Goal: Task Accomplishment & Management: Complete application form

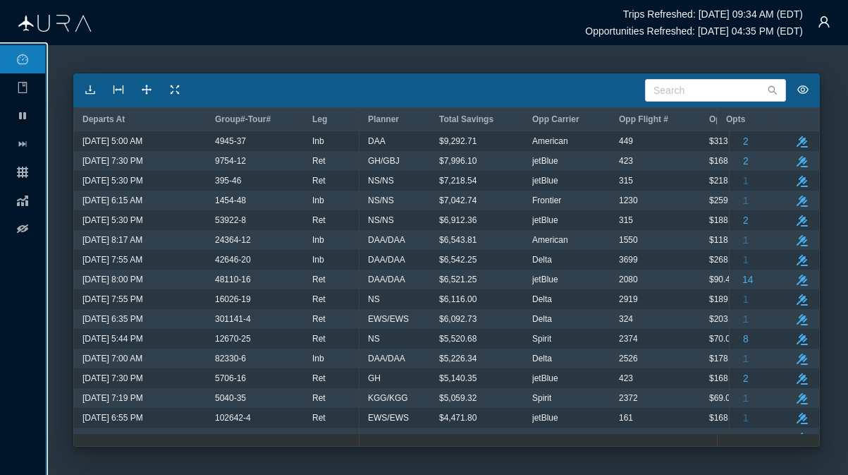
click at [43, 360] on ul "pause grid chart eye-off" at bounding box center [22, 259] width 45 height 429
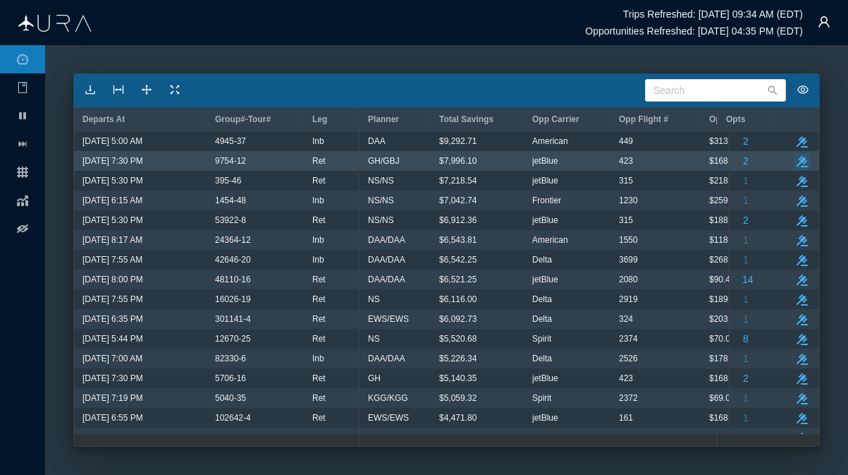
click at [795, 156] on button "take-action" at bounding box center [802, 161] width 17 height 17
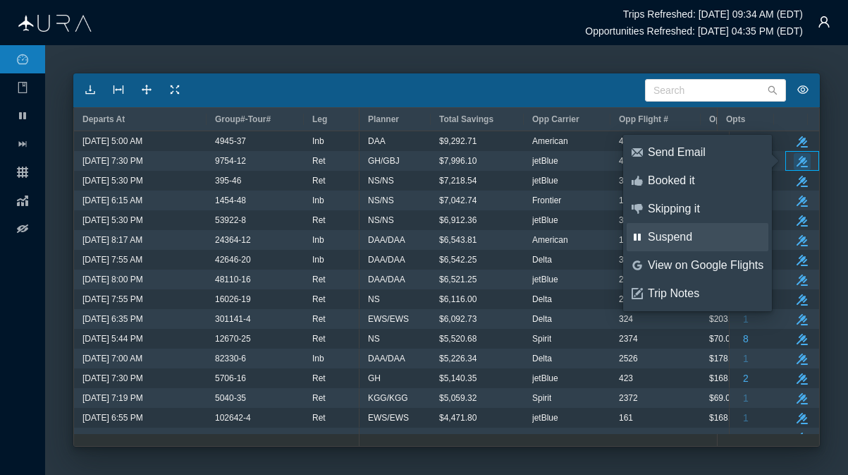
click at [684, 234] on div "Suspend" at bounding box center [706, 237] width 116 height 16
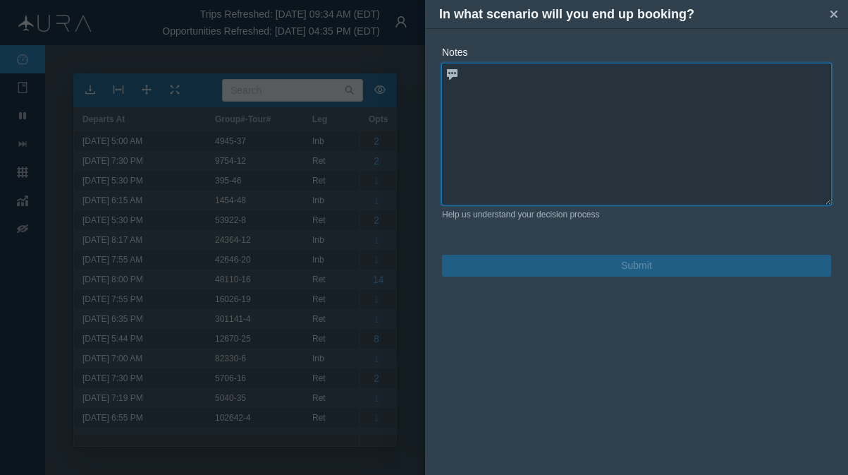
click at [511, 86] on textarea at bounding box center [636, 133] width 389 height 141
paste textarea "B6 423 L 10APR 5 JFKLAX DK1 730P1048P"
type textarea "B6 423 L 10APR 5 JFKLAX DK1 730P1048P requested"
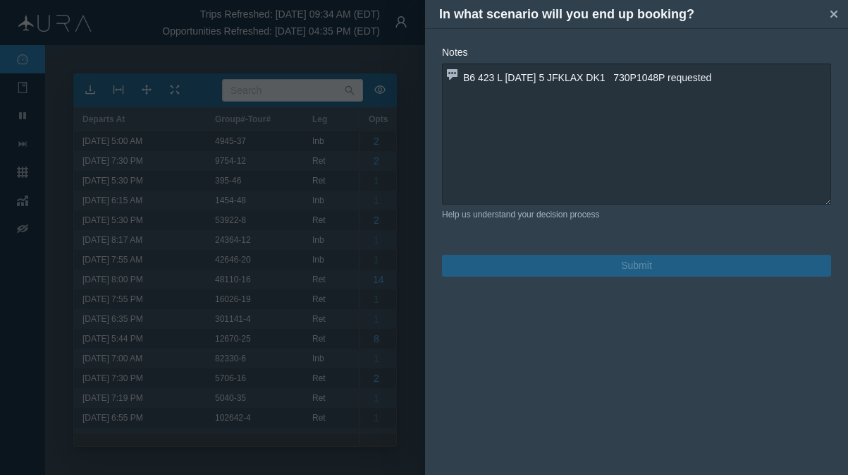
click at [633, 264] on button "Submit" at bounding box center [636, 266] width 389 height 22
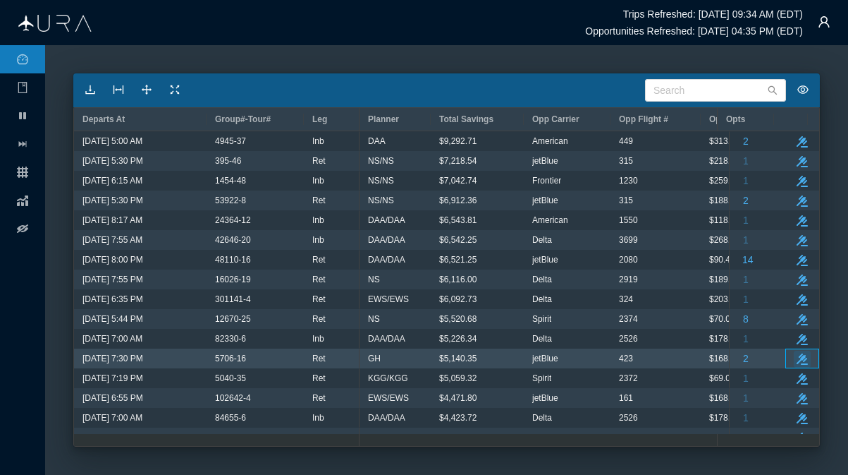
click at [794, 355] on button "take-action" at bounding box center [802, 358] width 17 height 17
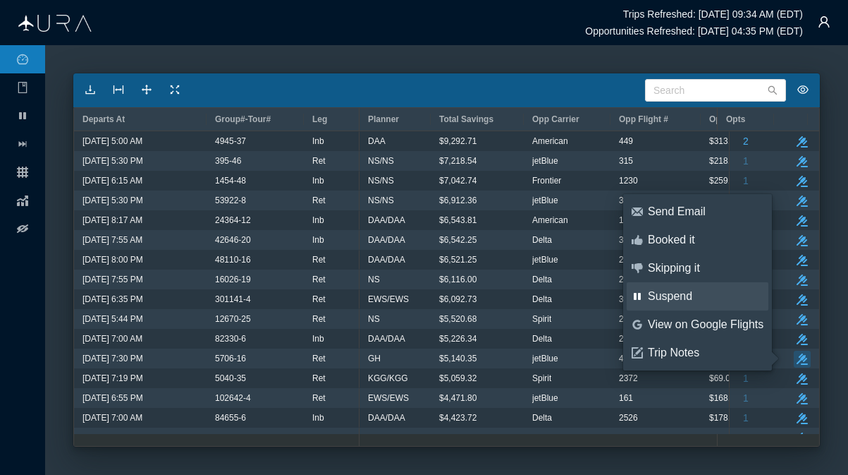
click at [678, 295] on div "Suspend" at bounding box center [706, 296] width 116 height 16
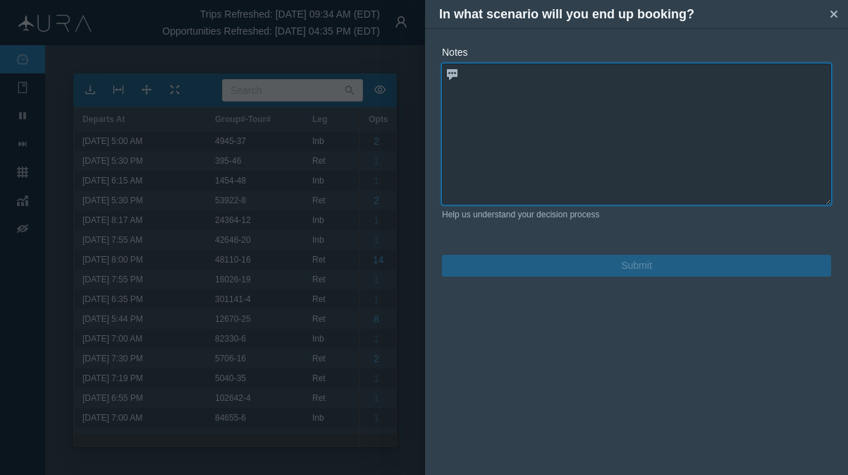
click at [514, 75] on textarea at bounding box center [636, 133] width 389 height 141
drag, startPoint x: 510, startPoint y: 74, endPoint x: 428, endPoint y: 128, distance: 98.2
paste textarea "B62715 M 10APR 5 JFKLAX DK1 515P 833P"
type textarea "B62715 M 10APR 5 JFKLAX DK1 515P 833P is on request"
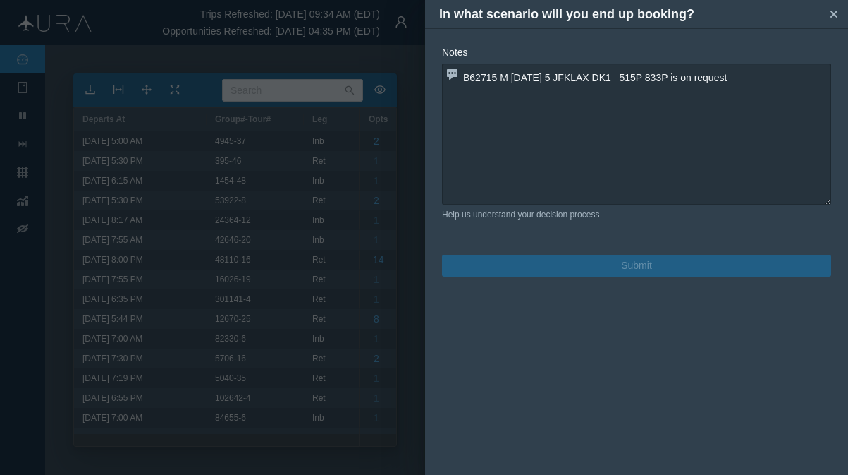
click at [642, 272] on button "Submit" at bounding box center [636, 266] width 389 height 22
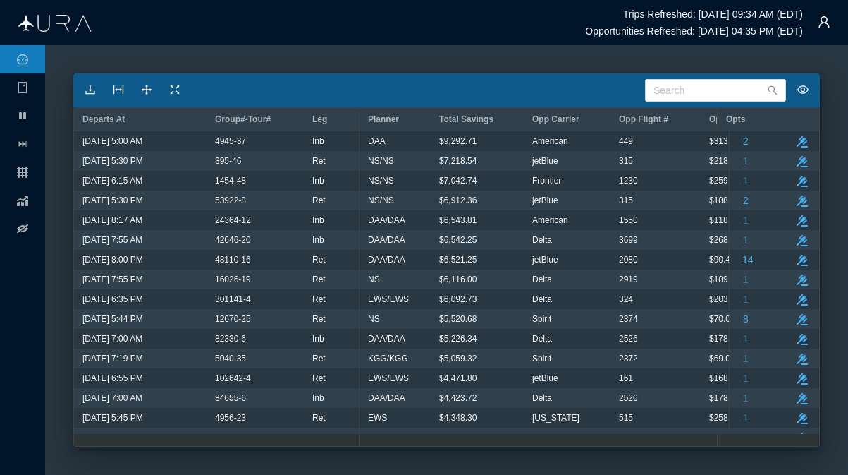
scroll to position [152, 0]
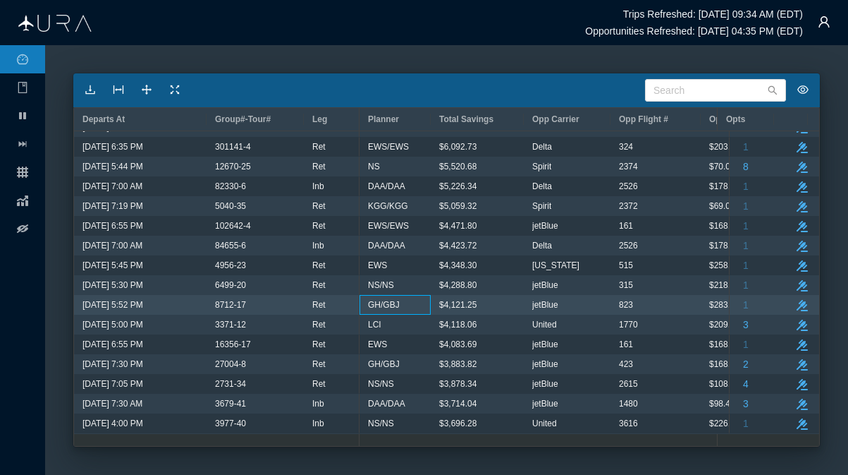
click at [399, 303] on div "GH/GBJ" at bounding box center [395, 304] width 54 height 18
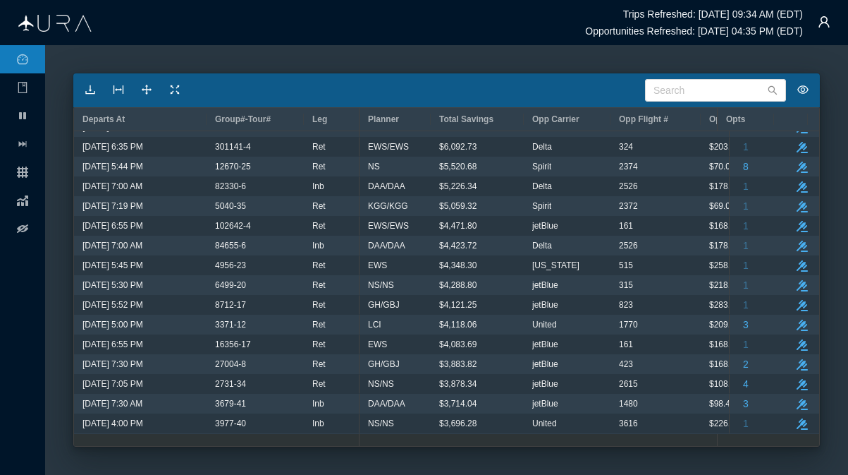
click at [8, 370] on ul "pause grid chart eye-off" at bounding box center [22, 259] width 45 height 429
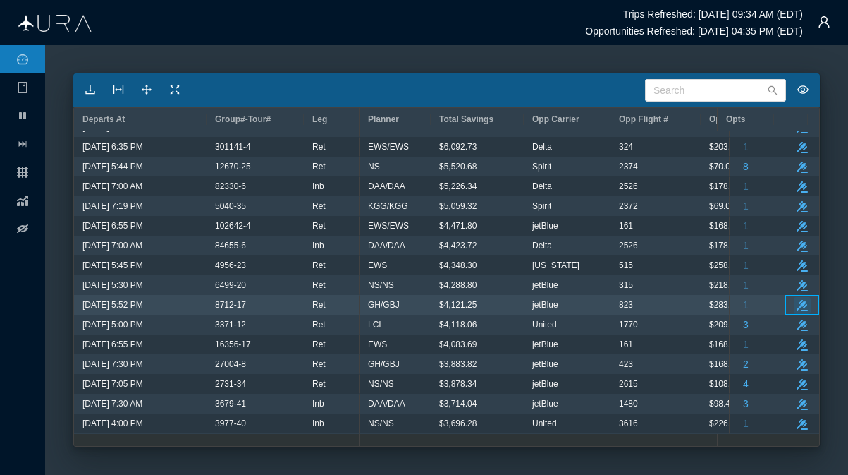
click at [795, 298] on button "take-action" at bounding box center [802, 305] width 17 height 17
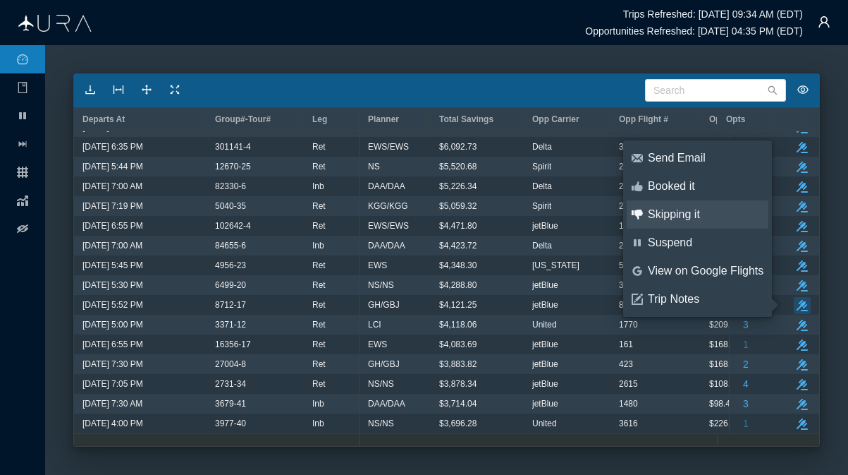
click at [685, 213] on div "Skipping it" at bounding box center [706, 215] width 116 height 16
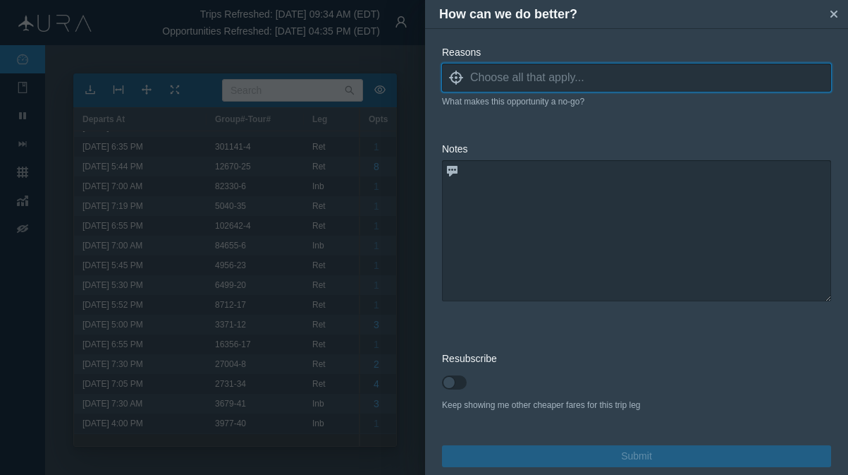
scroll to position [0, 0]
click at [456, 75] on icon at bounding box center [456, 78] width 14 height 14
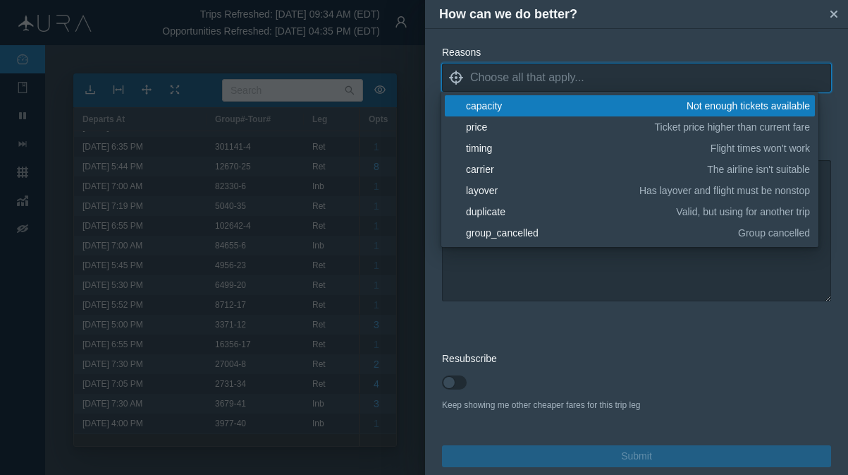
click at [460, 73] on icon "locate" at bounding box center [456, 78] width 14 height 14
click at [457, 75] on icon "locate" at bounding box center [456, 78] width 14 height 14
click at [451, 78] on icon at bounding box center [456, 78] width 14 height 14
click at [587, 73] on input at bounding box center [650, 77] width 361 height 21
type input "a"
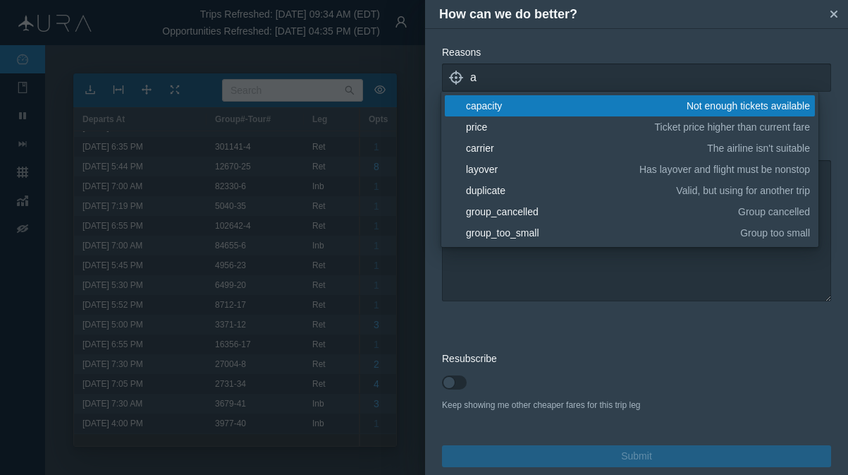
scroll to position [123, 0]
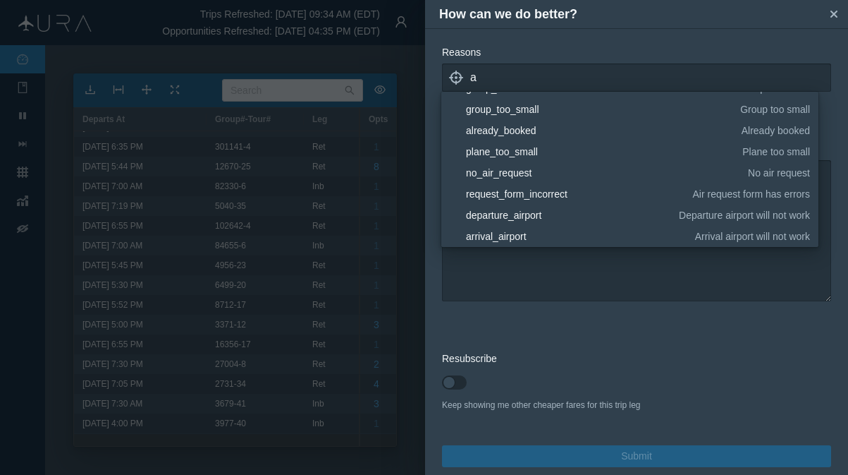
drag, startPoint x: 816, startPoint y: 144, endPoint x: 817, endPoint y: 155, distance: 11.3
click at [511, 77] on input "a" at bounding box center [650, 77] width 361 height 21
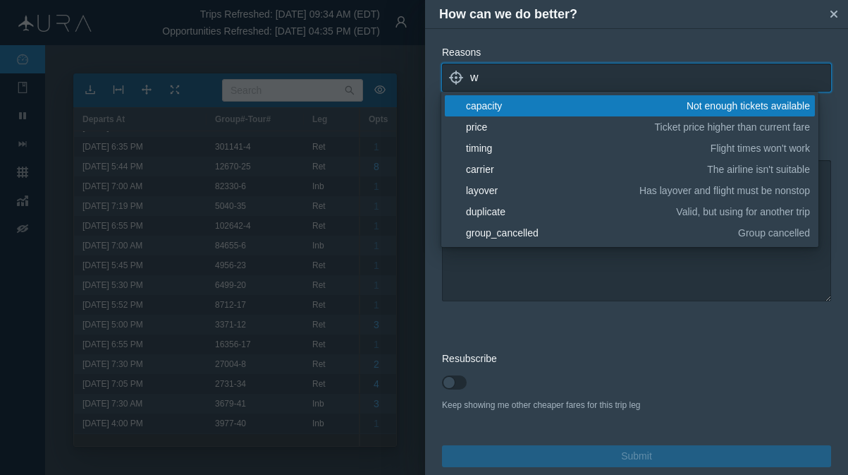
scroll to position [0, 0]
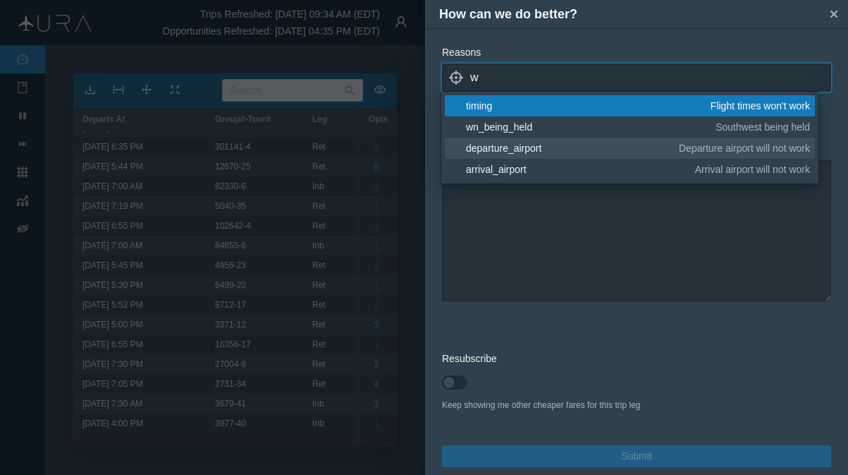
type input "w"
click at [509, 147] on div "departure_airport" at bounding box center [570, 148] width 208 height 14
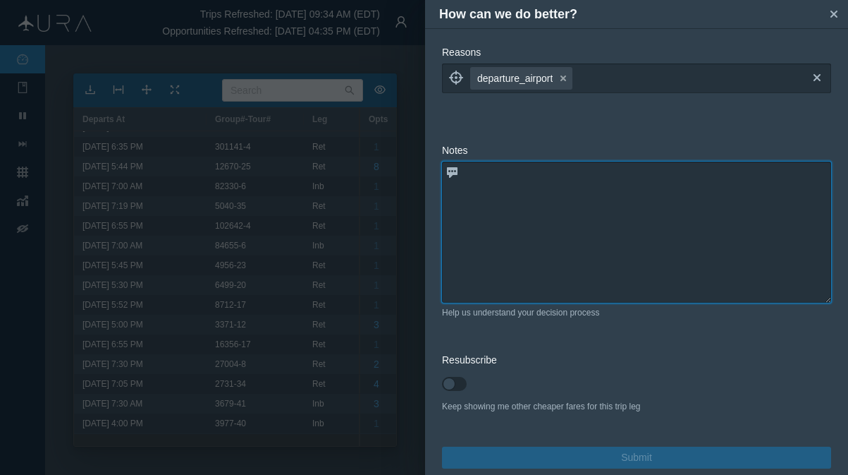
click at [508, 288] on textarea at bounding box center [636, 231] width 389 height 141
type textarea "group wants ONT from [GEOGRAPHIC_DATA]"
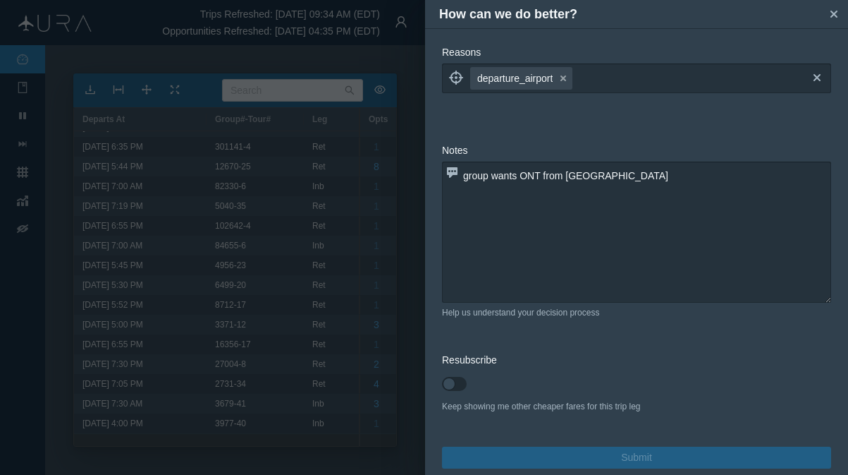
click at [626, 458] on button "Submit" at bounding box center [636, 457] width 389 height 22
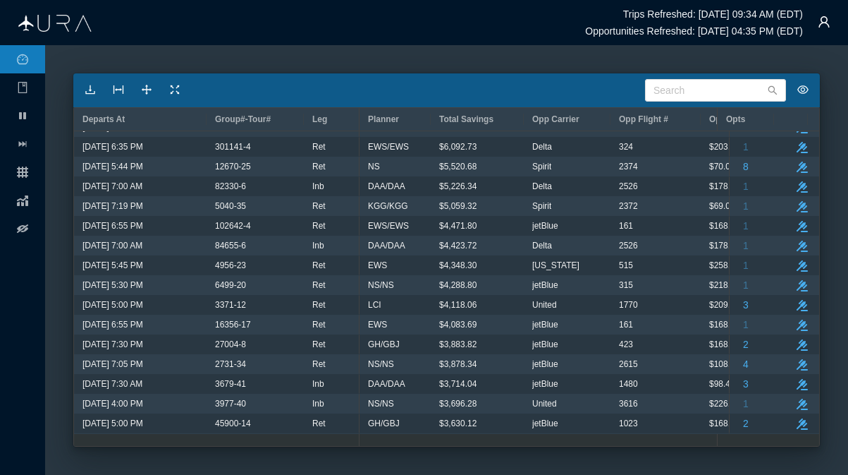
click at [49, 378] on main "Search Departs At Group#-Tour# Leg Planner Total Savings Opp Carrier Opp Flight…" at bounding box center [446, 259] width 803 height 429
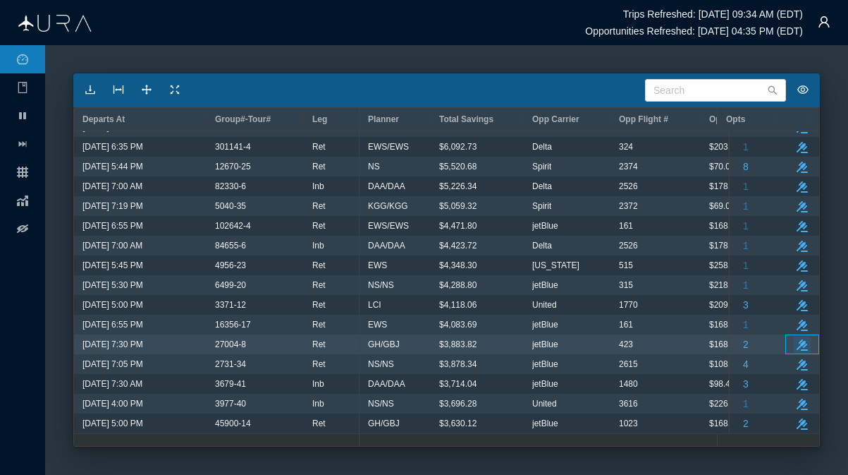
click at [794, 338] on button "take-action" at bounding box center [802, 344] width 17 height 17
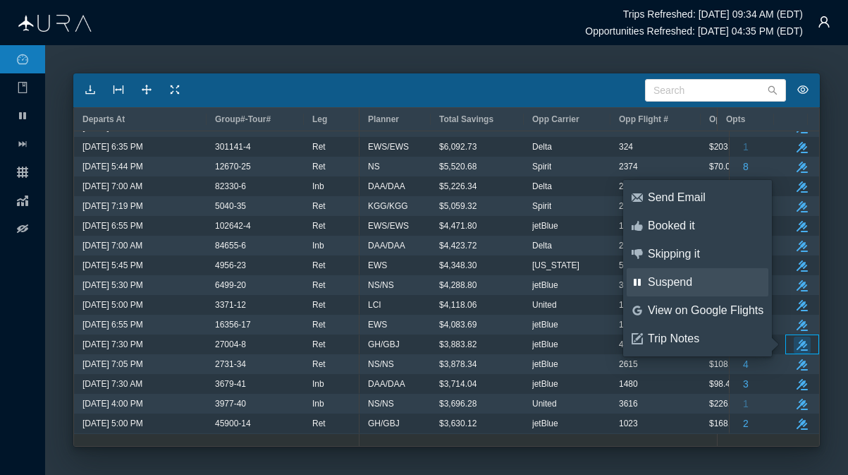
click at [678, 284] on div "Suspend" at bounding box center [706, 282] width 116 height 16
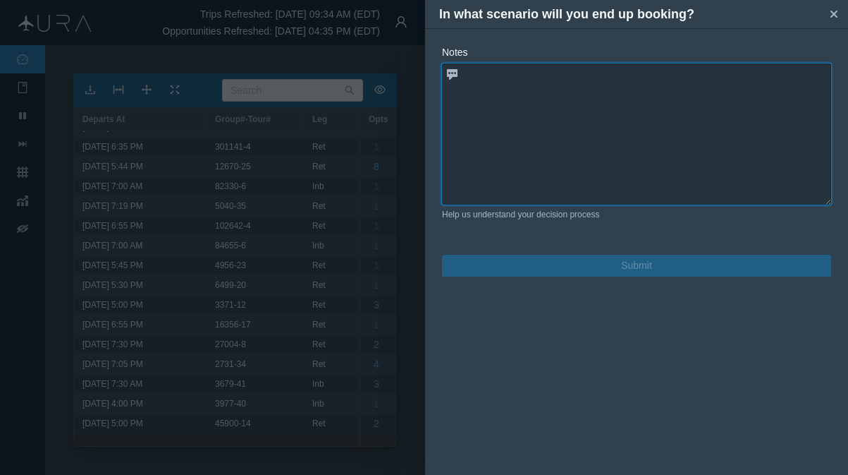
click at [493, 75] on textarea at bounding box center [636, 133] width 389 height 141
paste textarea "AS 290 X [DATE] EWR B PDX 535P 845P E0/73J AS1389 X [DATE] PDX LAX 6 930P 1159P…"
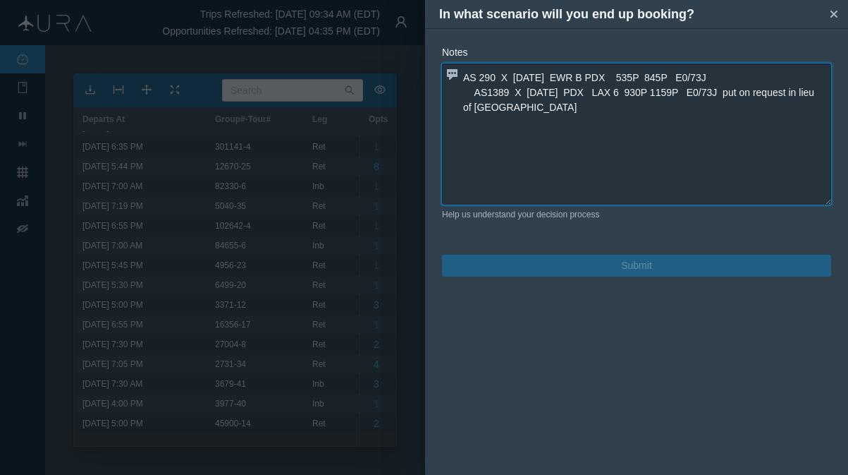
type textarea "AS 290 X [DATE] EWR B PDX 535P 845P E0/73J AS1389 X [DATE] PDX LAX 6 930P 1159P…"
click at [634, 269] on button "Submit" at bounding box center [636, 266] width 389 height 22
